Goal: Task Accomplishment & Management: Use online tool/utility

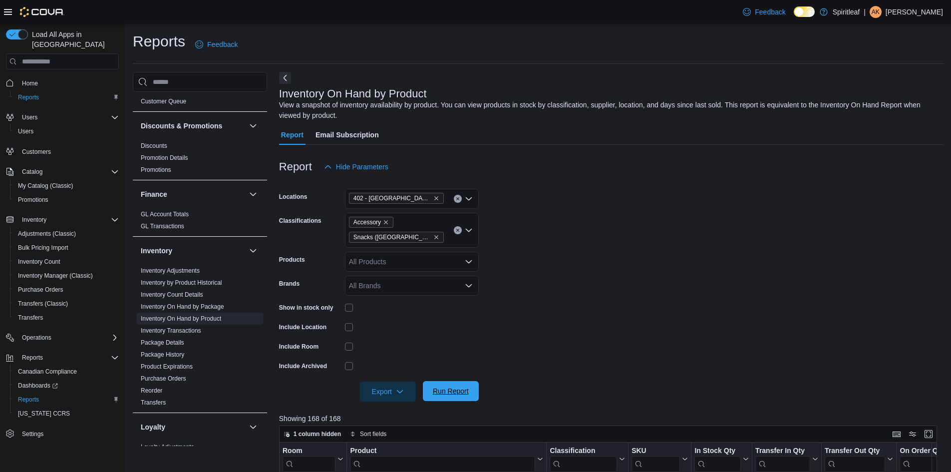
click at [447, 396] on span "Run Report" at bounding box center [451, 391] width 44 height 20
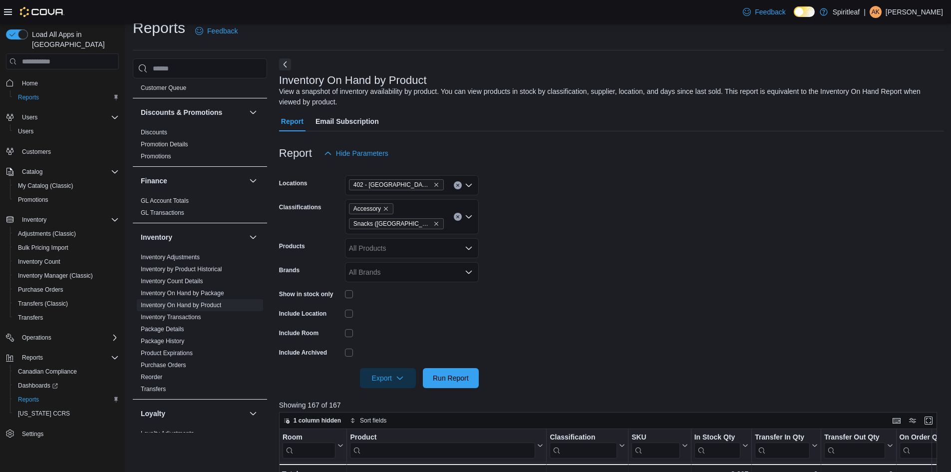
scroll to position [250, 0]
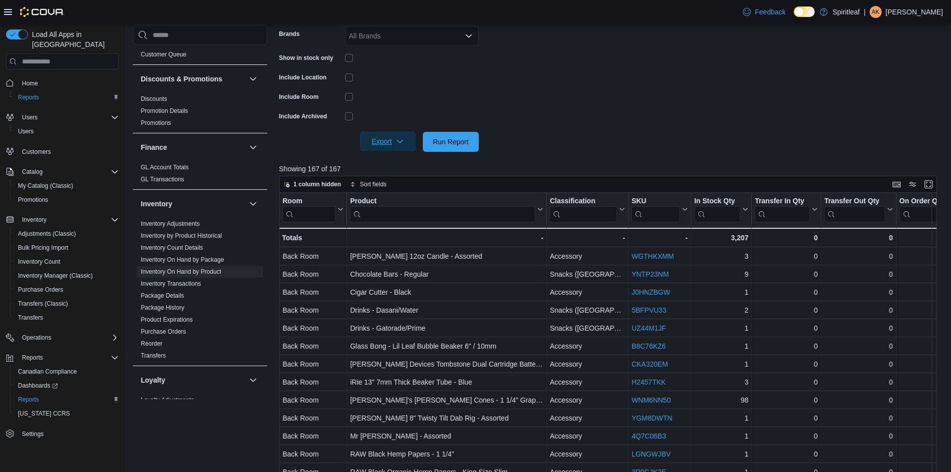
click at [387, 144] on span "Export" at bounding box center [388, 141] width 44 height 20
click at [383, 157] on button "Export to Excel" at bounding box center [389, 162] width 57 height 20
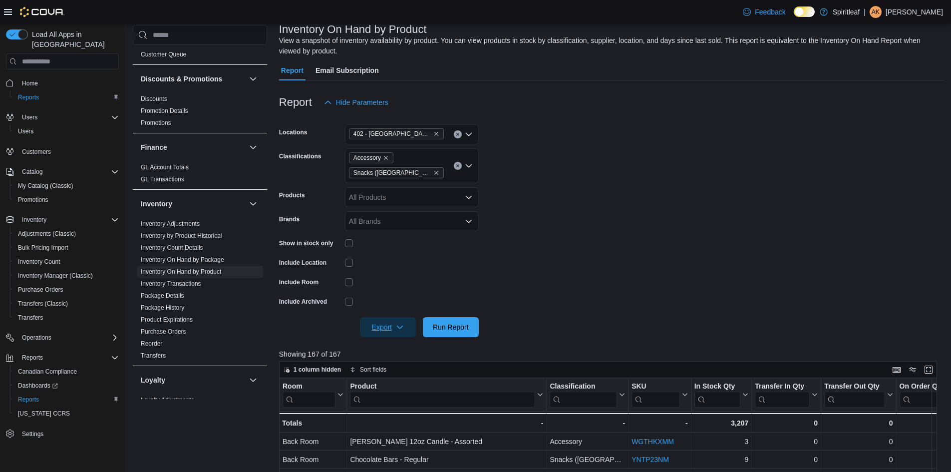
scroll to position [50, 0]
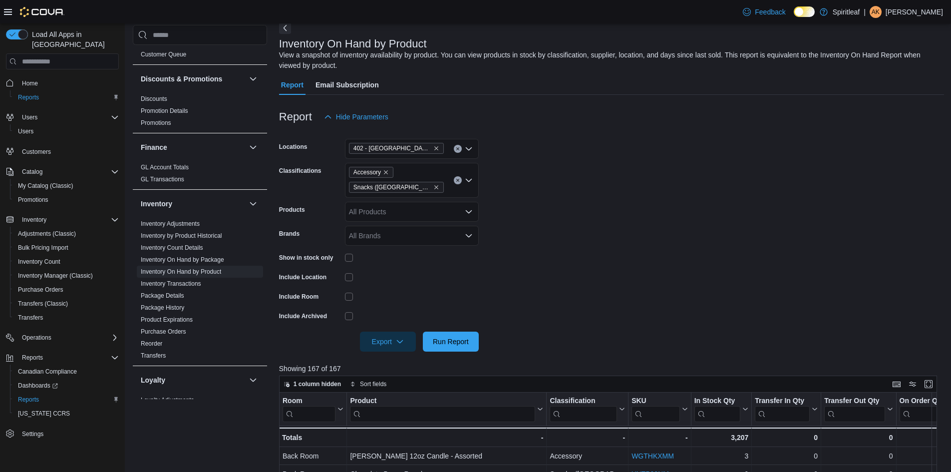
click at [456, 181] on icon "Clear input" at bounding box center [458, 180] width 4 height 4
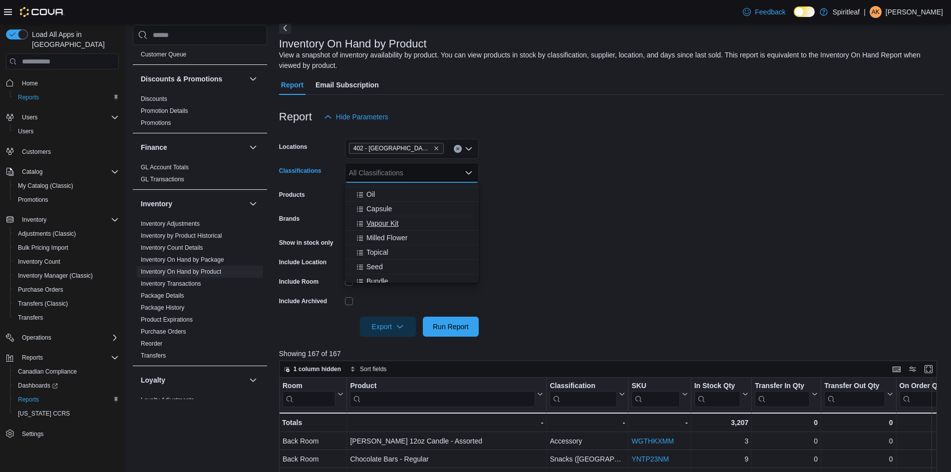
scroll to position [250, 0]
click at [396, 230] on span "Infused Pre-Roll" at bounding box center [391, 230] width 50 height 10
click at [380, 195] on span "Pre-Roll" at bounding box center [378, 193] width 25 height 10
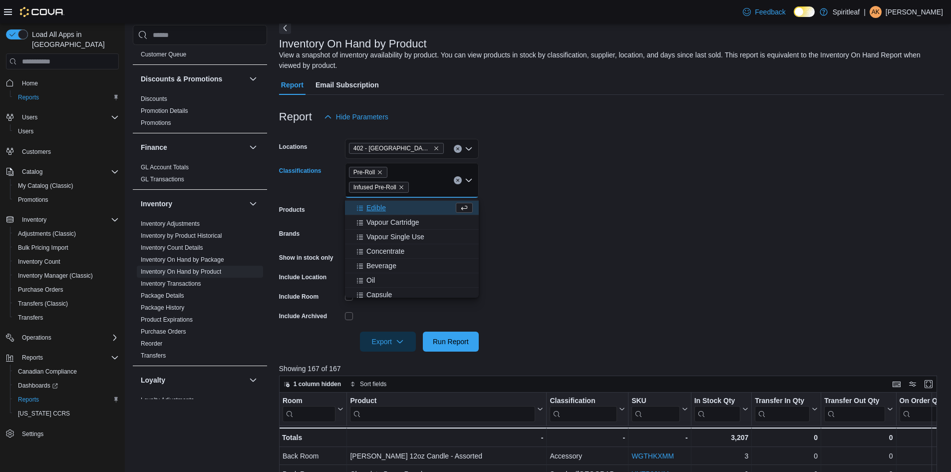
click at [605, 290] on form "Locations 402 - [GEOGRAPHIC_DATA] ([GEOGRAPHIC_DATA]) Classifications Pre-Roll …" at bounding box center [611, 239] width 665 height 225
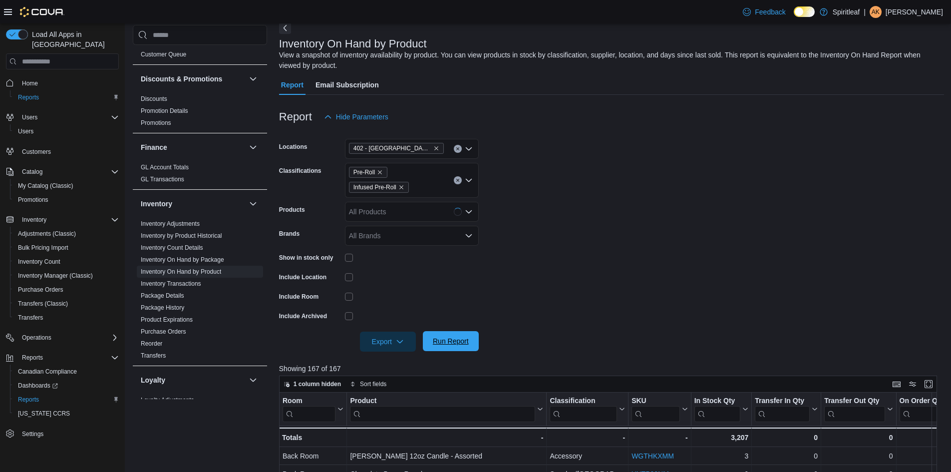
click at [451, 335] on span "Run Report" at bounding box center [451, 341] width 44 height 20
click at [389, 344] on span "Export" at bounding box center [388, 341] width 44 height 20
click at [391, 364] on span "Export to Excel" at bounding box center [389, 361] width 45 height 8
click at [172, 220] on link "Inventory Adjustments" at bounding box center [170, 223] width 59 height 7
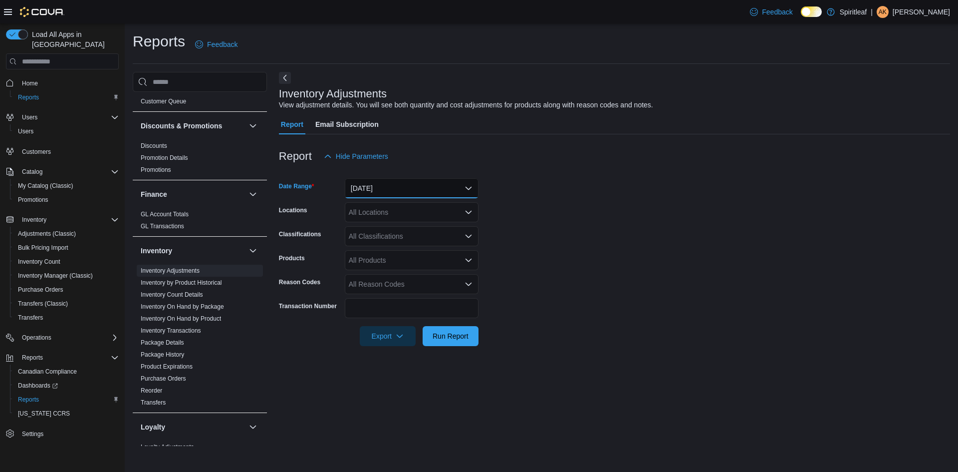
click at [421, 187] on button "[DATE]" at bounding box center [412, 188] width 134 height 20
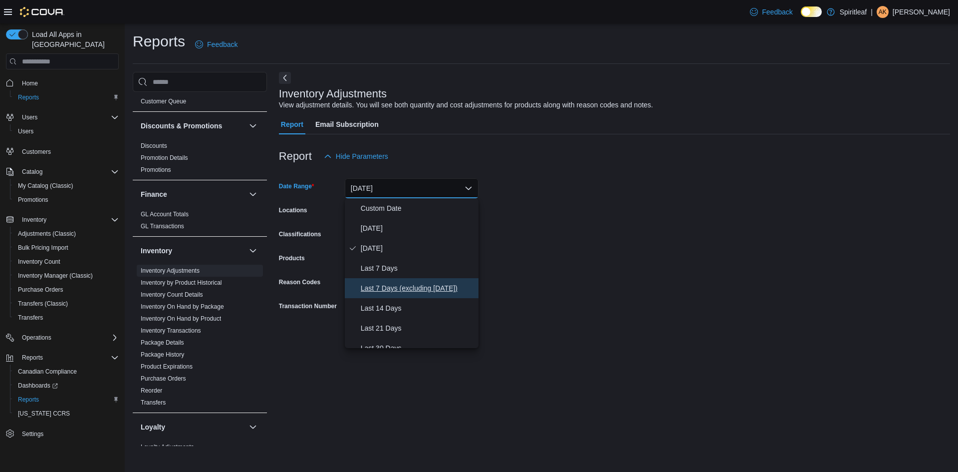
drag, startPoint x: 388, startPoint y: 286, endPoint x: 409, endPoint y: 289, distance: 21.2
click at [389, 286] on span "Last 7 Days (excluding [DATE])" at bounding box center [418, 288] width 114 height 12
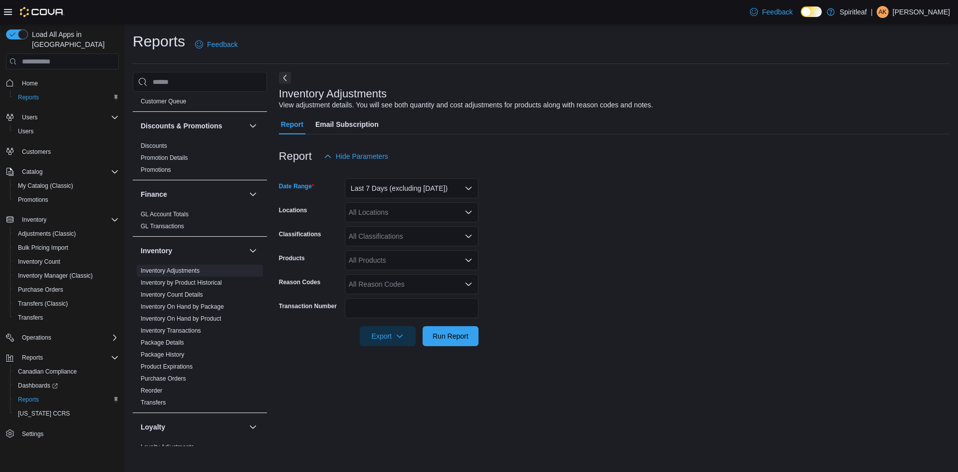
click at [572, 246] on form "Date Range Last 7 Days (excluding [DATE]) Locations All Locations Classificatio…" at bounding box center [614, 256] width 671 height 180
click at [375, 213] on div "All Locations" at bounding box center [412, 212] width 134 height 20
type input "***"
click at [418, 231] on span "402 - [GEOGRAPHIC_DATA] ([GEOGRAPHIC_DATA])" at bounding box center [466, 229] width 170 height 10
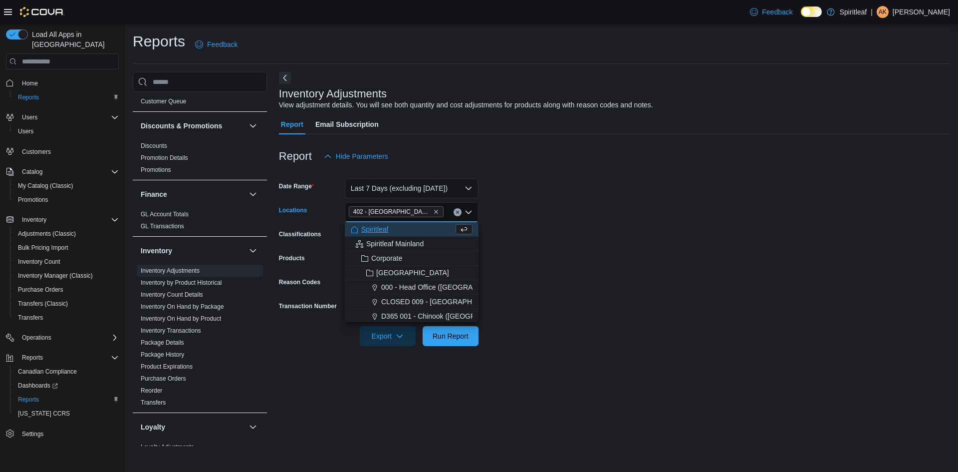
click at [563, 269] on form "Date Range Last 7 Days (excluding [DATE]) Locations 402 - [GEOGRAPHIC_DATA] ([G…" at bounding box center [614, 256] width 671 height 180
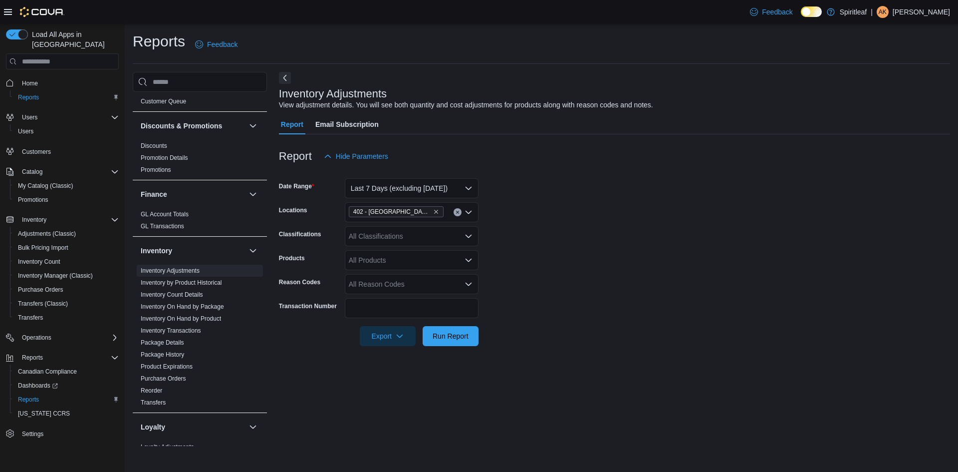
click at [451, 237] on div "All Classifications" at bounding box center [412, 236] width 134 height 20
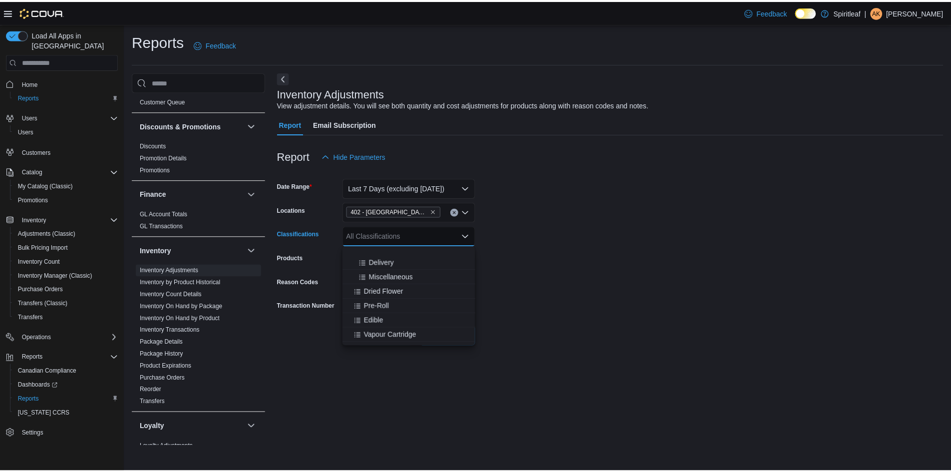
scroll to position [250, 0]
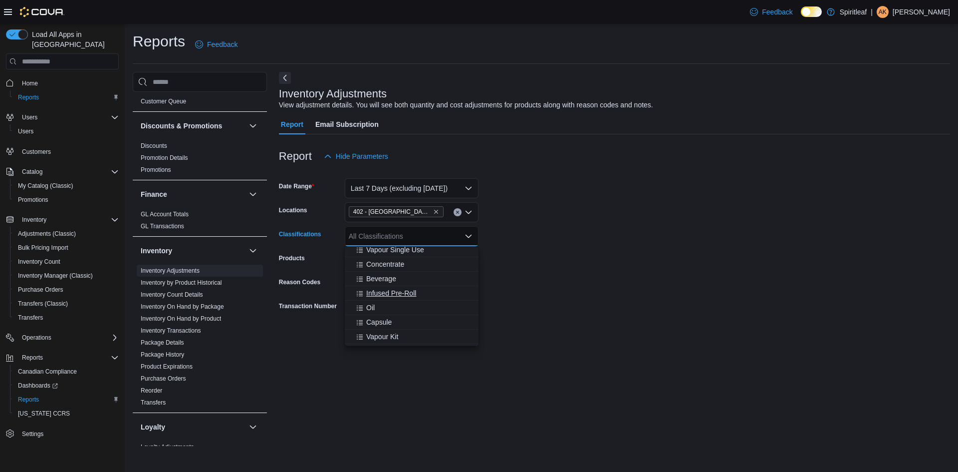
click at [392, 293] on span "Infused Pre-Roll" at bounding box center [391, 293] width 50 height 10
click at [537, 306] on form "Date Range Last 7 Days (excluding [DATE]) Locations 402 - [GEOGRAPHIC_DATA] ([G…" at bounding box center [614, 256] width 671 height 180
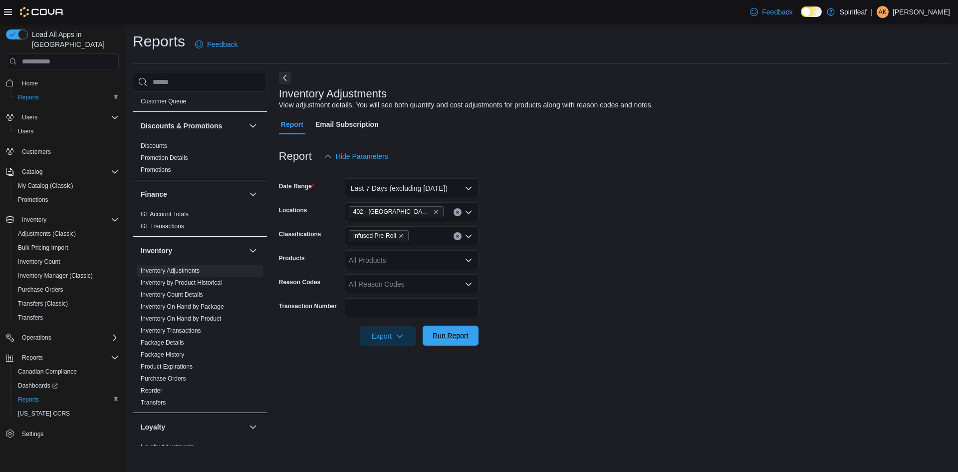
click at [445, 332] on span "Run Report" at bounding box center [451, 335] width 36 height 10
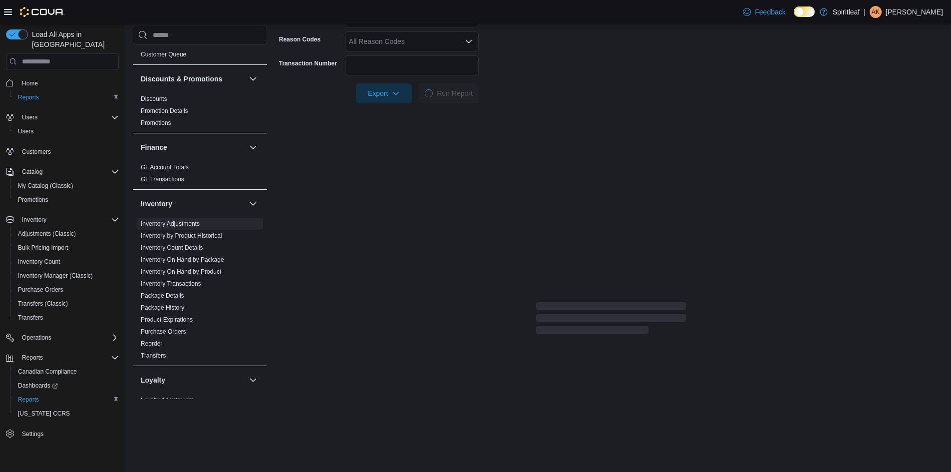
scroll to position [250, 0]
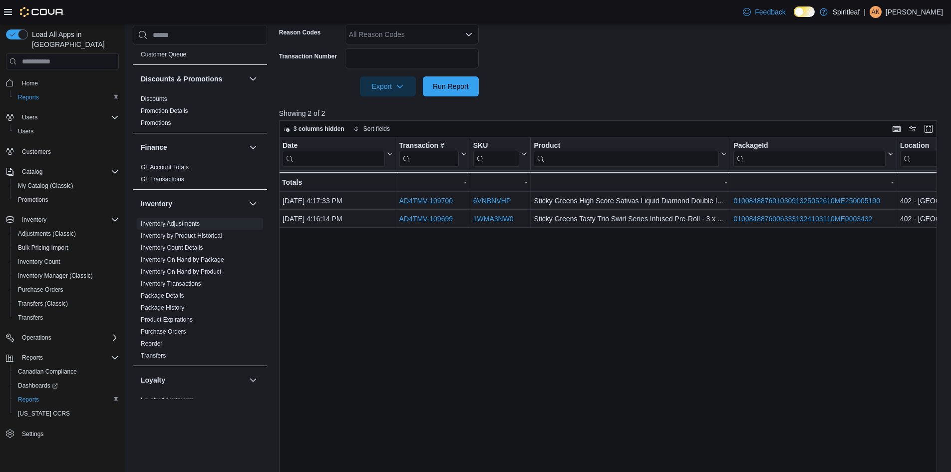
click at [563, 288] on div "Date Click to view column header actions Transaction # Click to view column hea…" at bounding box center [611, 317] width 665 height 360
click at [546, 76] on div at bounding box center [611, 72] width 665 height 8
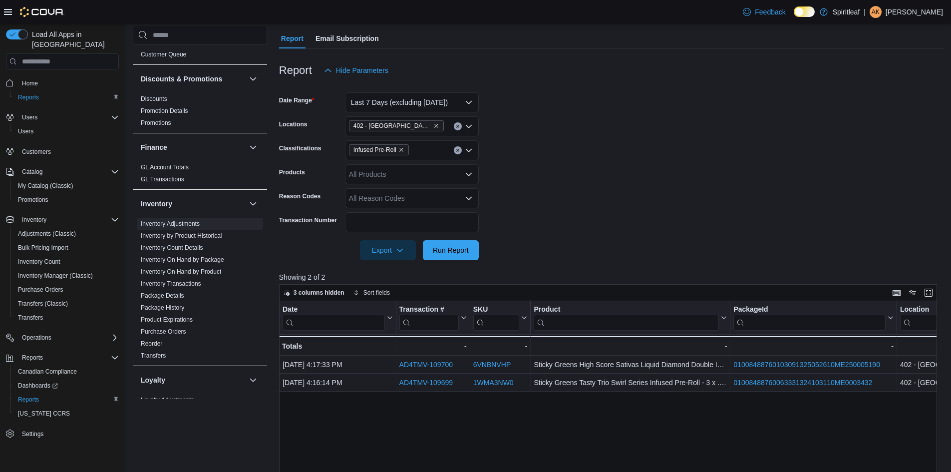
scroll to position [0, 0]
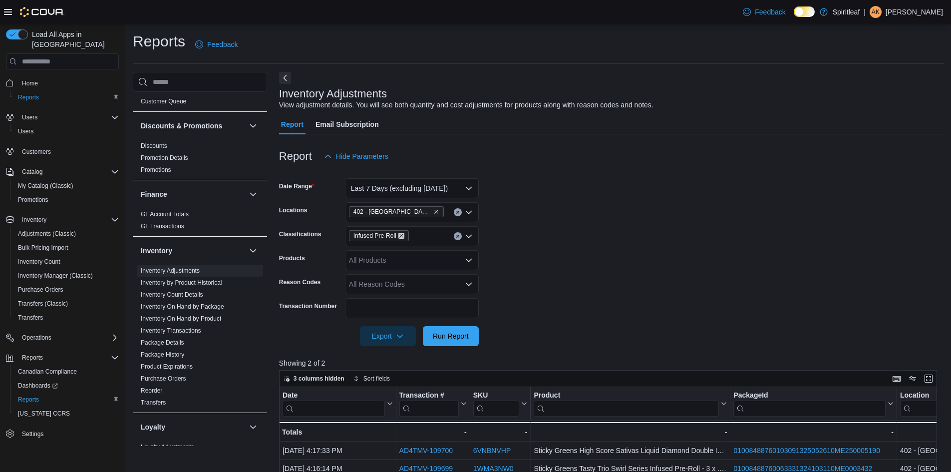
click at [401, 235] on icon "Remove Infused Pre-Roll from selection in this group" at bounding box center [401, 236] width 6 height 6
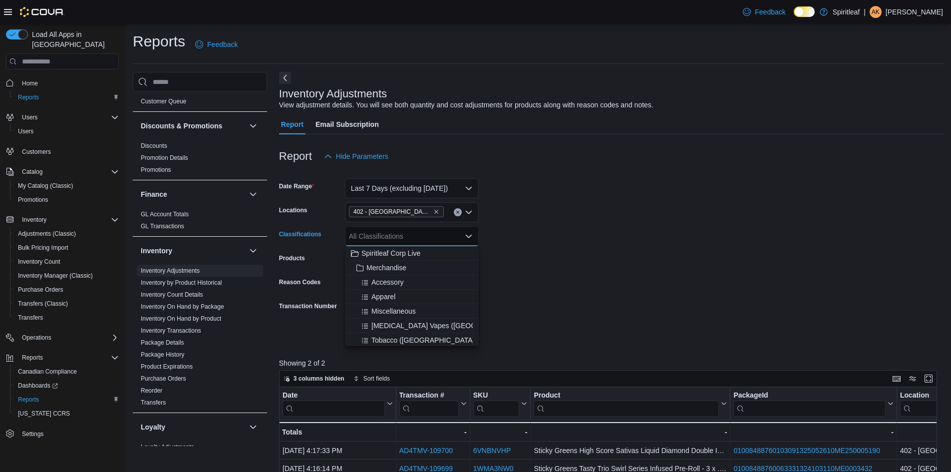
click at [643, 266] on form "Date Range Last 7 Days (excluding [DATE]) Locations 402 - [GEOGRAPHIC_DATA] ([G…" at bounding box center [611, 256] width 665 height 180
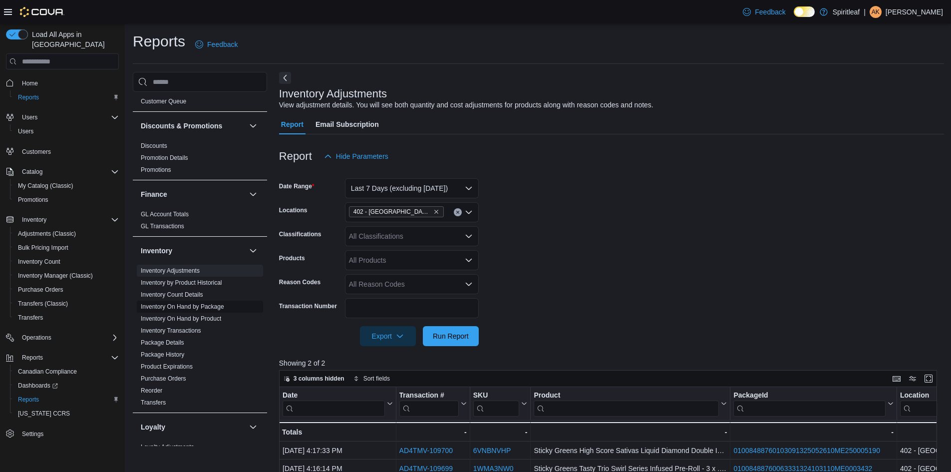
click at [202, 303] on link "Inventory On Hand by Package" at bounding box center [182, 306] width 83 height 7
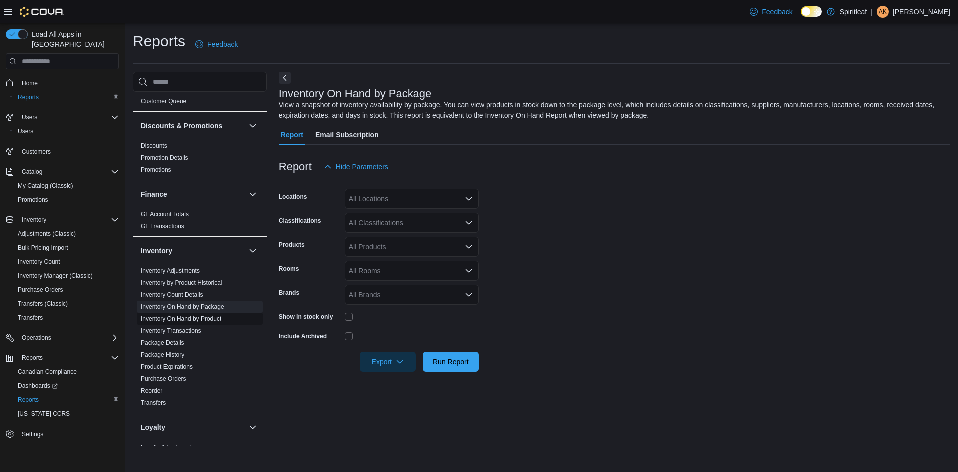
click at [208, 315] on link "Inventory On Hand by Product" at bounding box center [181, 318] width 80 height 7
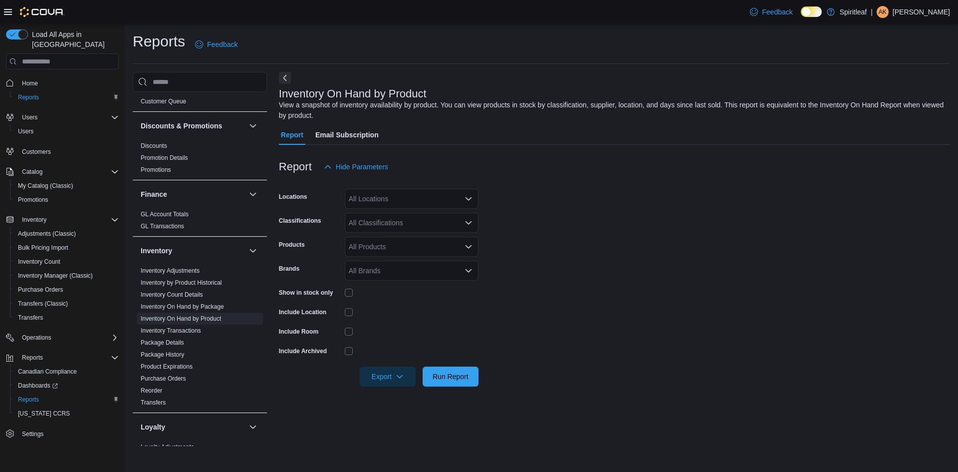
click at [403, 202] on div "All Locations" at bounding box center [412, 199] width 134 height 20
type input "***"
click at [433, 215] on span "402 - [GEOGRAPHIC_DATA] ([GEOGRAPHIC_DATA])" at bounding box center [466, 216] width 170 height 10
click at [528, 232] on form "Locations 402 - [GEOGRAPHIC_DATA] ([GEOGRAPHIC_DATA]) Classifications All Class…" at bounding box center [614, 282] width 671 height 210
click at [368, 220] on div "All Classifications" at bounding box center [412, 223] width 134 height 20
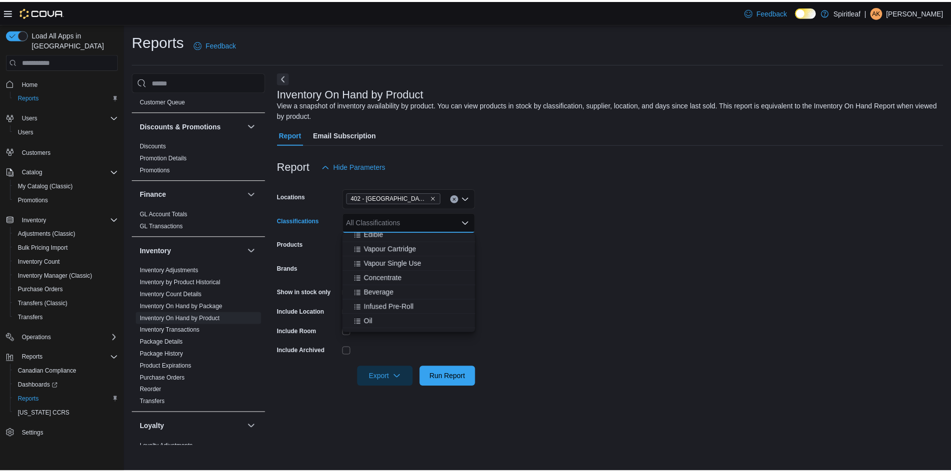
scroll to position [200, 0]
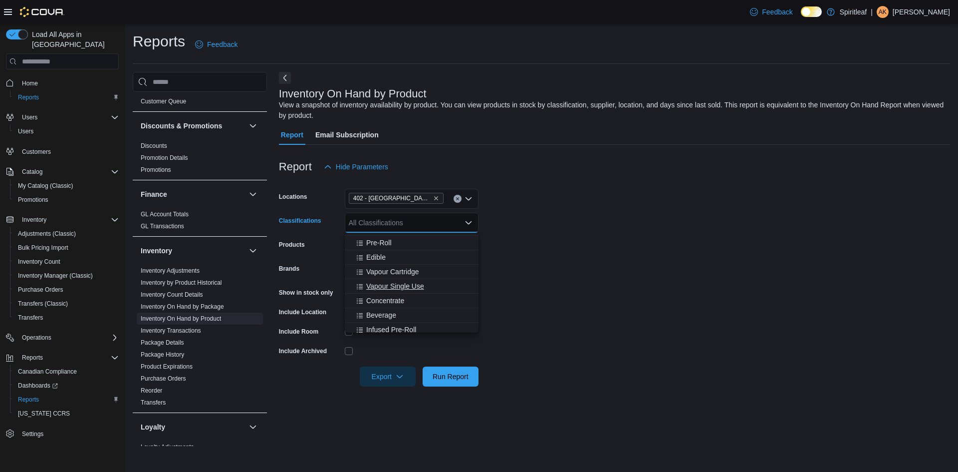
click at [407, 284] on span "Vapour Single Use" at bounding box center [395, 286] width 58 height 10
click at [401, 268] on span "Vapour Cartridge" at bounding box center [392, 272] width 53 height 10
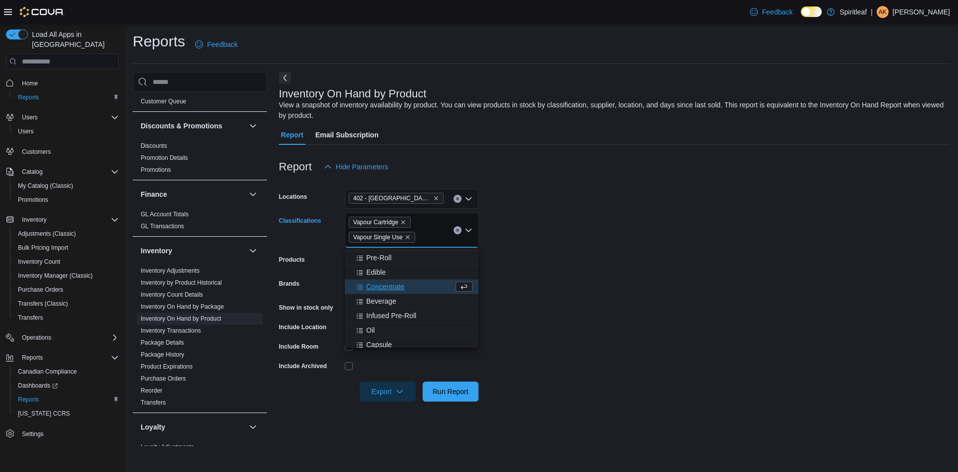
click at [604, 278] on form "Locations 402 - [GEOGRAPHIC_DATA] ([GEOGRAPHIC_DATA]) Classifications Vapour Ca…" at bounding box center [614, 289] width 671 height 225
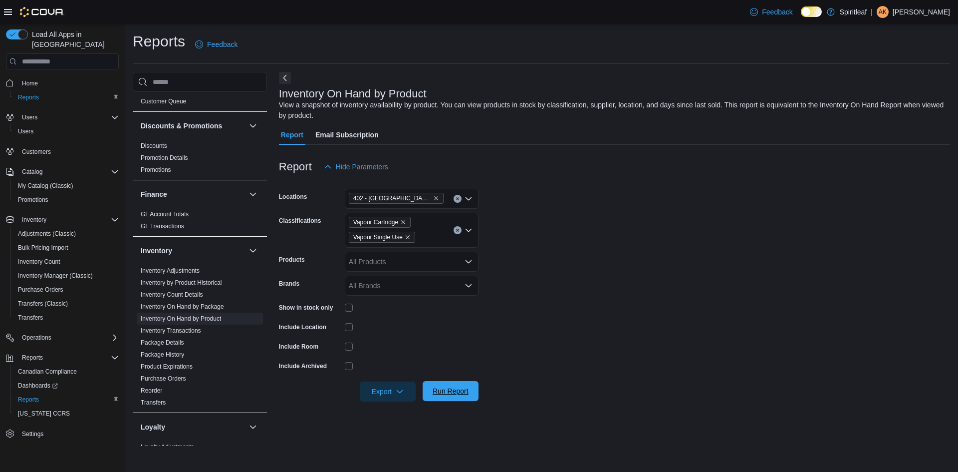
click at [452, 395] on span "Run Report" at bounding box center [451, 391] width 36 height 10
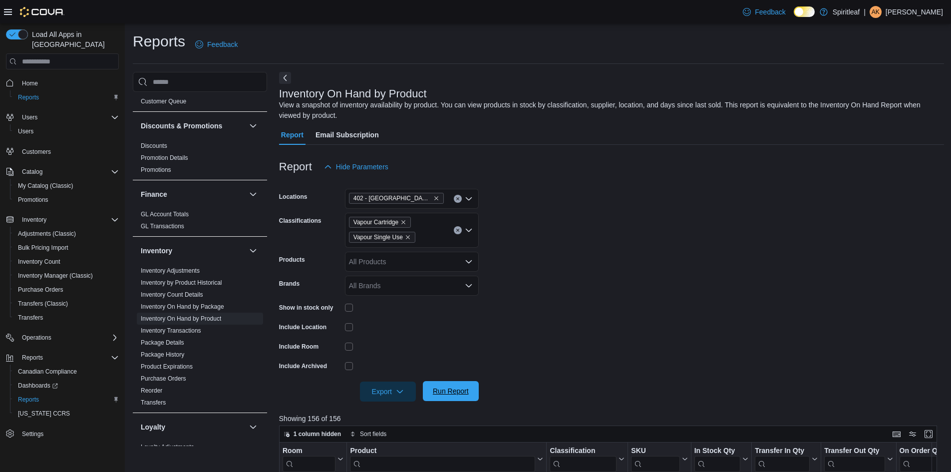
click at [448, 386] on span "Run Report" at bounding box center [451, 391] width 44 height 20
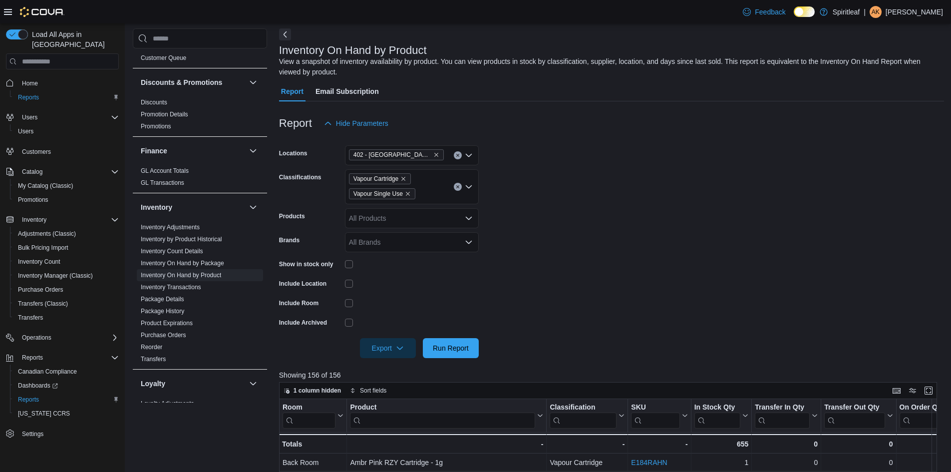
scroll to position [100, 0]
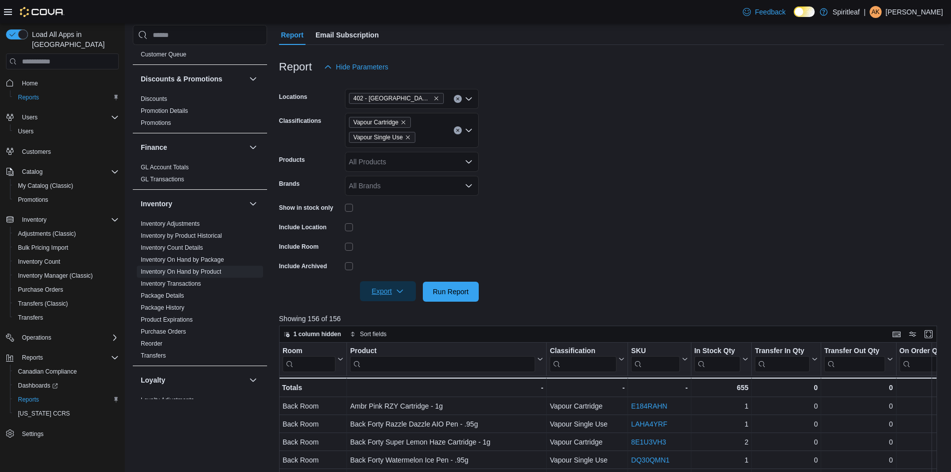
click at [377, 287] on span "Export" at bounding box center [388, 291] width 44 height 20
click at [391, 310] on span "Export to Excel" at bounding box center [389, 311] width 45 height 8
